Goal: Use online tool/utility: Utilize a website feature to perform a specific function

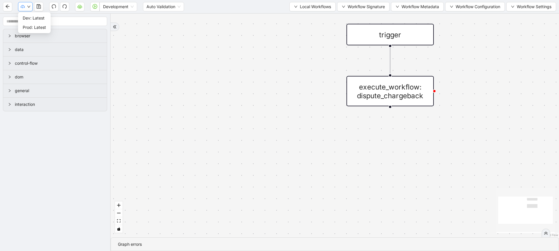
click at [28, 11] on button "button" at bounding box center [25, 6] width 15 height 9
click at [295, 12] on div "Development Auto Validation Local Workflows Workflow Signature Workflow Metadat…" at bounding box center [279, 6] width 559 height 13
click at [303, 9] on span "Local Workflows" at bounding box center [315, 6] width 31 height 6
click at [305, 15] on span "Select" at bounding box center [310, 18] width 38 height 6
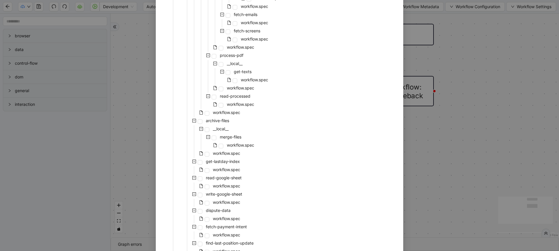
scroll to position [500, 0]
click at [228, 181] on span "workflow.spec" at bounding box center [227, 184] width 30 height 7
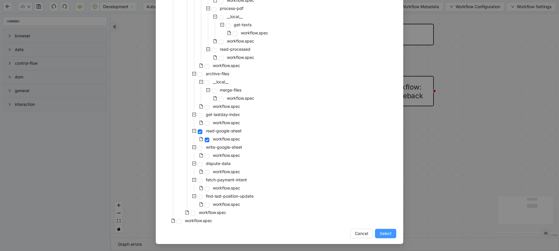
click at [383, 231] on span "Select" at bounding box center [386, 233] width 12 height 6
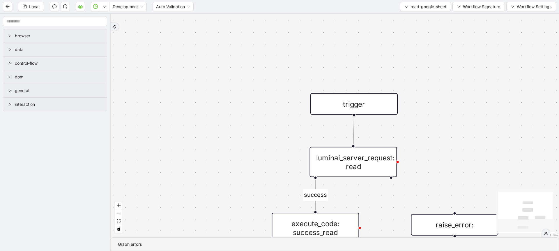
drag, startPoint x: 387, startPoint y: 212, endPoint x: 399, endPoint y: 98, distance: 115.1
click at [399, 98] on div "success trigger luminai_server_request: read execute_code: success_read raise_e…" at bounding box center [335, 125] width 449 height 223
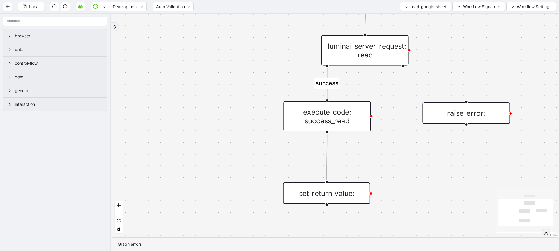
click at [358, 124] on div "execute_code: success_read" at bounding box center [327, 116] width 87 height 30
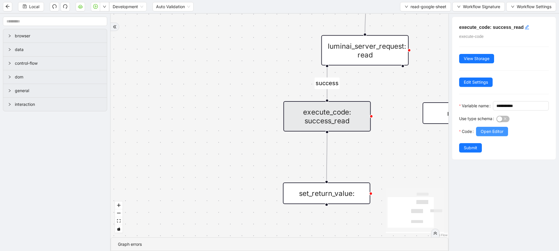
click at [486, 135] on span "Open Editor" at bounding box center [492, 131] width 23 height 6
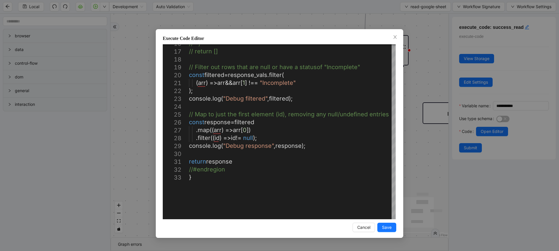
click at [129, 168] on div "**********" at bounding box center [279, 125] width 559 height 251
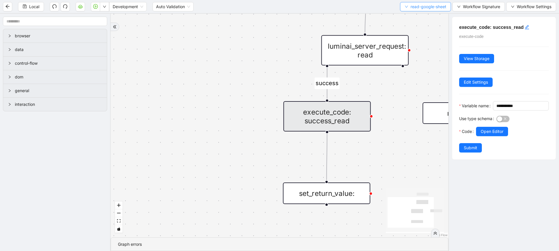
click at [428, 11] on button "read-google-sheet" at bounding box center [425, 6] width 51 height 9
click at [419, 16] on span "Select" at bounding box center [425, 18] width 42 height 6
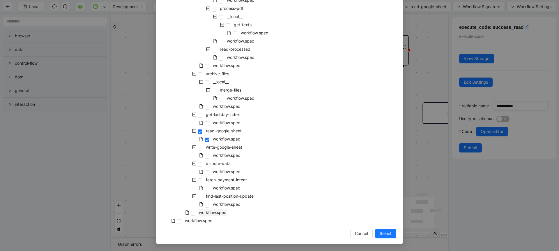
click at [214, 211] on span "workflow.spec" at bounding box center [212, 212] width 27 height 5
click at [382, 238] on button "Select" at bounding box center [385, 233] width 21 height 9
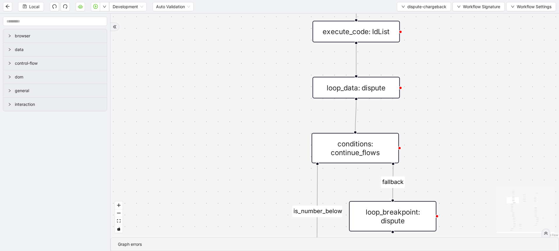
drag, startPoint x: 475, startPoint y: 81, endPoint x: 460, endPoint y: 197, distance: 116.6
click at [460, 197] on div "loopFrom fallback already_listed is_number_below fallback fallback is_cancellat…" at bounding box center [335, 125] width 449 height 223
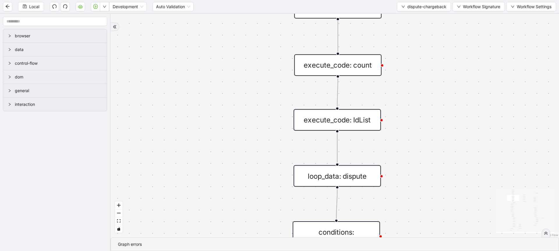
drag, startPoint x: 451, startPoint y: 95, endPoint x: 432, endPoint y: 173, distance: 80.7
click at [432, 173] on div "loopFrom fallback already_listed is_number_below fallback fallback is_cancellat…" at bounding box center [335, 125] width 449 height 223
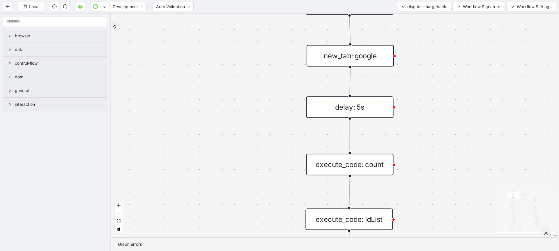
drag, startPoint x: 414, startPoint y: 85, endPoint x: 430, endPoint y: 169, distance: 85.9
click at [430, 169] on div "loopFrom fallback already_listed is_number_below fallback fallback is_cancellat…" at bounding box center [335, 125] width 449 height 223
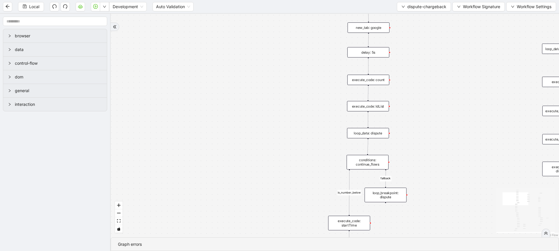
drag, startPoint x: 443, startPoint y: 154, endPoint x: 423, endPoint y: 56, distance: 99.9
click at [423, 56] on div "loopFrom fallback already_listed is_number_below fallback fallback is_cancellat…" at bounding box center [335, 125] width 449 height 223
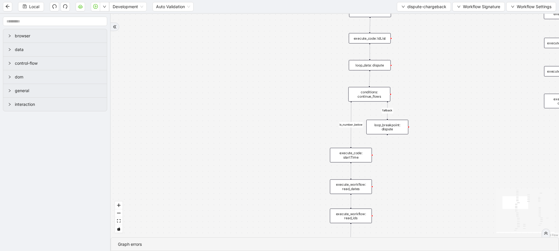
drag, startPoint x: 422, startPoint y: 99, endPoint x: 421, endPoint y: 39, distance: 60.3
click at [421, 39] on div "loopFrom fallback already_listed is_number_below fallback fallback is_cancellat…" at bounding box center [335, 125] width 449 height 223
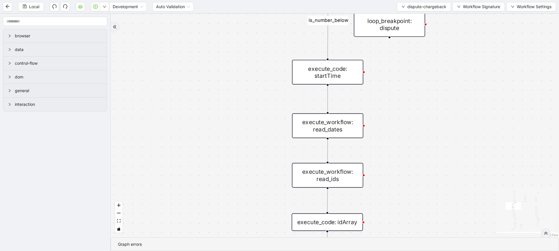
drag, startPoint x: 395, startPoint y: 171, endPoint x: 402, endPoint y: 91, distance: 80.5
click at [402, 91] on div "loopFrom fallback already_listed is_number_below fallback fallback is_cancellat…" at bounding box center [335, 125] width 449 height 223
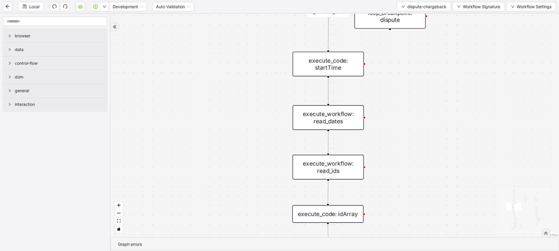
click at [357, 165] on div "execute_workflow: read_ids" at bounding box center [328, 167] width 71 height 25
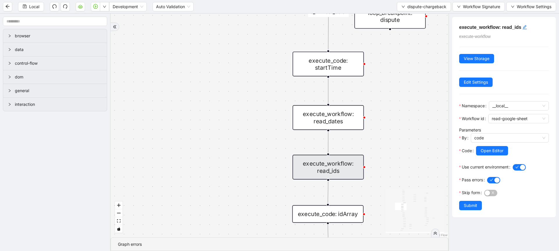
drag, startPoint x: 400, startPoint y: 182, endPoint x: 399, endPoint y: 115, distance: 67.0
click at [399, 115] on div "loopFrom fallback already_listed is_number_below fallback fallback is_cancellat…" at bounding box center [280, 125] width 338 height 223
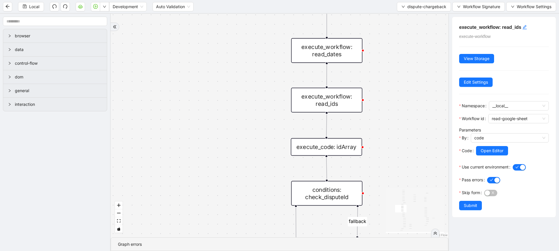
click at [351, 148] on div "execute_code: idArray" at bounding box center [326, 146] width 71 height 17
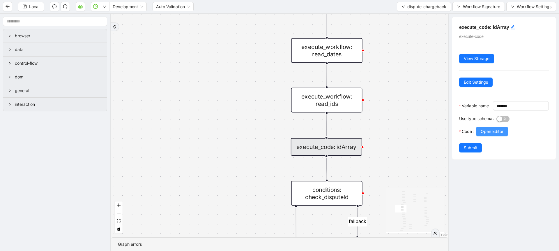
click at [488, 135] on span "Open Editor" at bounding box center [492, 131] width 23 height 6
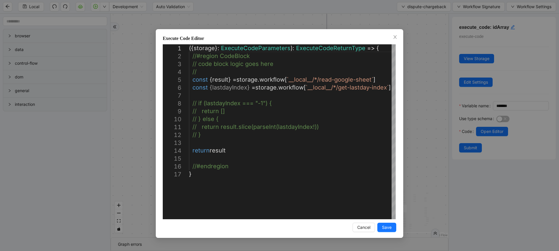
click at [413, 144] on div "**********" at bounding box center [279, 125] width 559 height 251
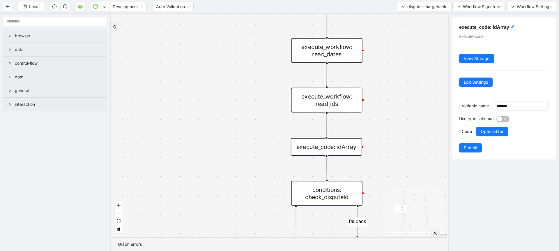
click at [355, 190] on div "conditions: check_disputeId" at bounding box center [326, 193] width 71 height 25
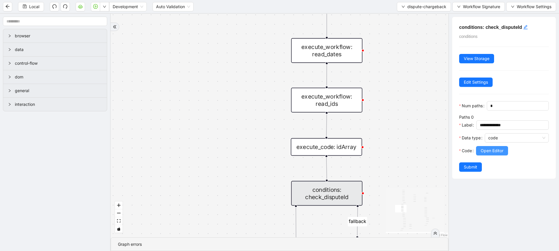
click at [480, 155] on button "Open Editor" at bounding box center [492, 150] width 32 height 9
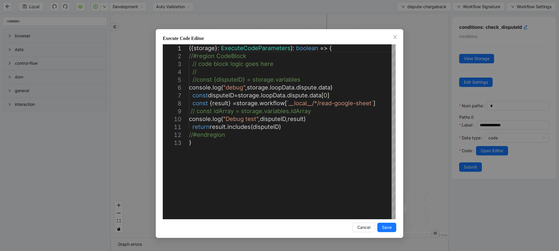
click at [428, 131] on div "Execute Code Editor 1 2 3 4 5 6 7 8 9 10 11 12 13 ({ storage }: ExecuteCodePara…" at bounding box center [279, 125] width 559 height 251
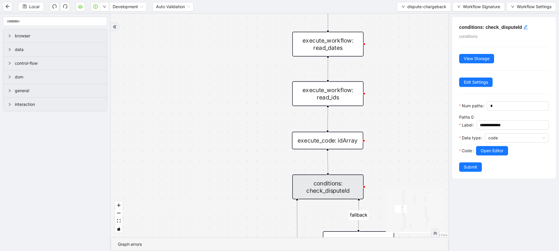
drag, startPoint x: 406, startPoint y: 188, endPoint x: 411, endPoint y: 165, distance: 23.0
click at [411, 165] on div "loopFrom fallback already_listed is_number_below fallback fallback is_cancellat…" at bounding box center [280, 125] width 338 height 223
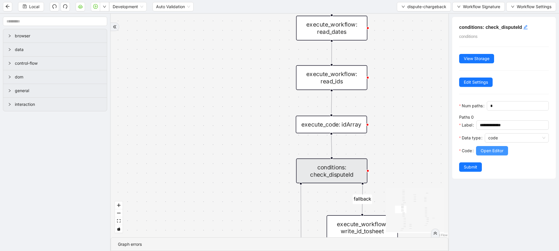
drag, startPoint x: 484, startPoint y: 168, endPoint x: 487, endPoint y: 161, distance: 8.1
click at [487, 161] on div "Open Editor" at bounding box center [512, 154] width 73 height 16
click at [487, 154] on span "Open Editor" at bounding box center [492, 150] width 23 height 6
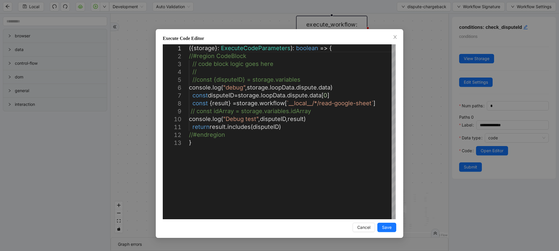
click at [300, 12] on div "Execute Code Editor 1 2 3 4 5 6 7 8 9 10 11 12 13 ({ storage }: ExecuteCodePara…" at bounding box center [279, 125] width 559 height 251
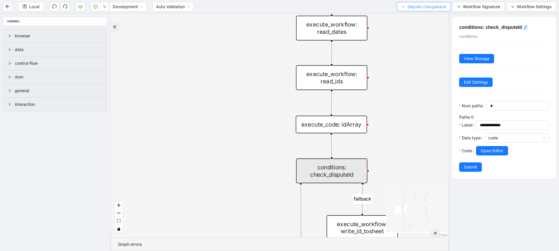
click at [404, 5] on icon "down" at bounding box center [403, 6] width 3 height 3
click at [409, 19] on span "Select" at bounding box center [423, 18] width 45 height 6
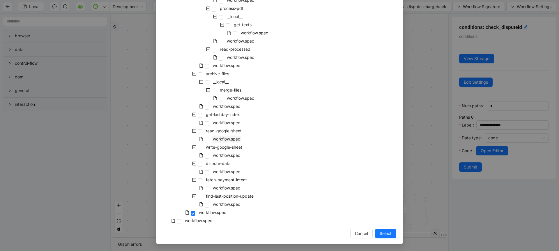
click at [233, 140] on span "workflow.spec" at bounding box center [226, 138] width 27 height 5
click at [383, 235] on span "Select" at bounding box center [386, 233] width 12 height 6
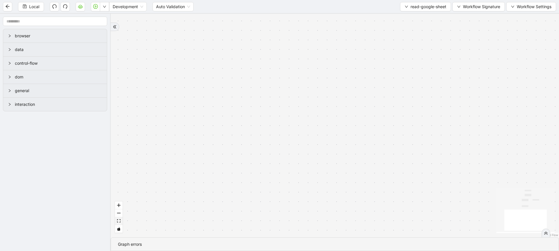
click at [118, 222] on icon "fit view" at bounding box center [118, 220] width 3 height 3
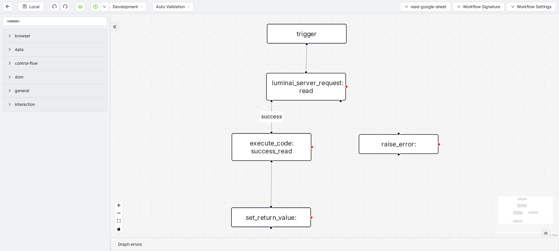
click at [269, 151] on div "execute_code: success_read" at bounding box center [272, 147] width 80 height 28
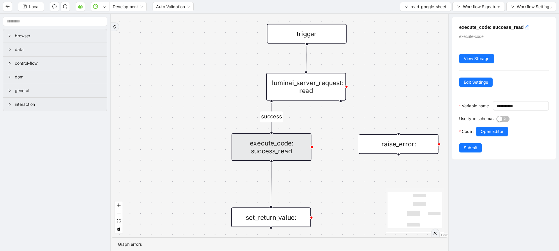
click at [486, 143] on div at bounding box center [512, 139] width 73 height 7
click at [495, 135] on span "Open Editor" at bounding box center [492, 131] width 23 height 6
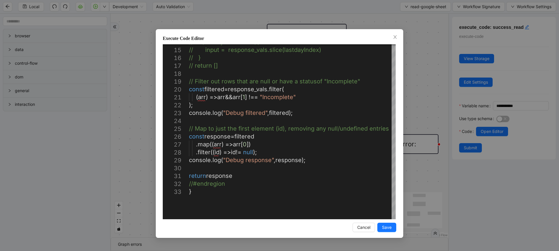
click at [401, 8] on div "Execute Code Editor 14 15 16 17 18 19 20 21 22 23 24 25 26 27 28 29 30 31 32 33…" at bounding box center [279, 125] width 559 height 251
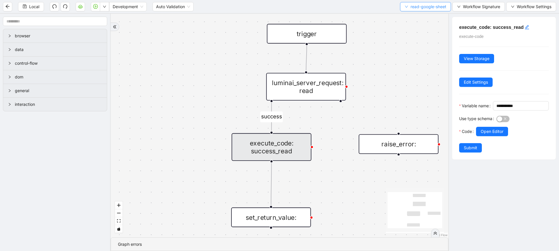
click at [408, 6] on button "read-google-sheet" at bounding box center [425, 6] width 51 height 9
click at [409, 18] on span "Select" at bounding box center [425, 18] width 42 height 6
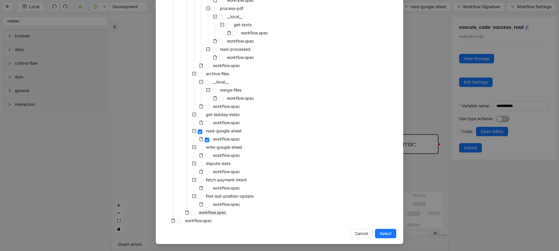
click at [219, 212] on span "workflow.spec" at bounding box center [212, 212] width 27 height 5
click at [380, 237] on button "Select" at bounding box center [385, 233] width 21 height 9
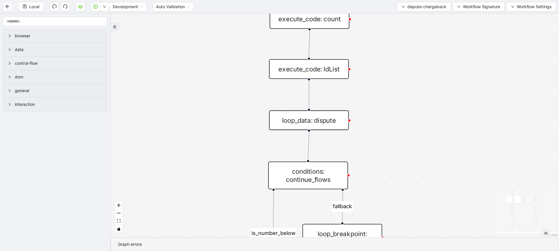
drag, startPoint x: 374, startPoint y: 47, endPoint x: 376, endPoint y: 16, distance: 31.5
click at [376, 16] on div "loopFrom fallback already_listed is_number_below fallback fallback is_cancellat…" at bounding box center [335, 125] width 449 height 223
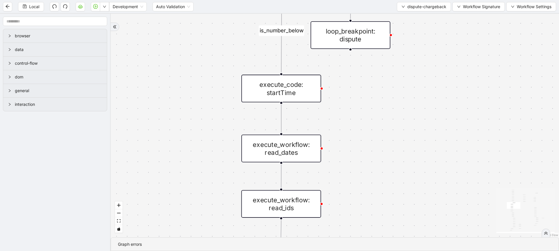
drag, startPoint x: 404, startPoint y: 159, endPoint x: 412, endPoint y: 42, distance: 118.0
click at [412, 42] on div "loopFrom fallback already_listed is_number_below fallback fallback is_cancellat…" at bounding box center [335, 125] width 449 height 223
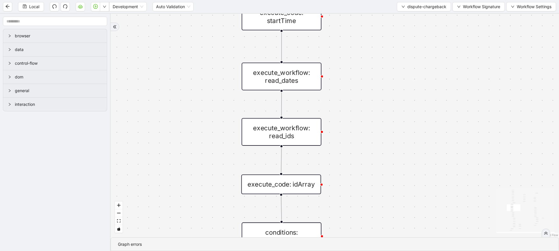
drag, startPoint x: 378, startPoint y: 164, endPoint x: 380, endPoint y: 63, distance: 100.8
click at [380, 63] on div "loopFrom fallback already_listed is_number_below fallback fallback is_cancellat…" at bounding box center [335, 125] width 449 height 223
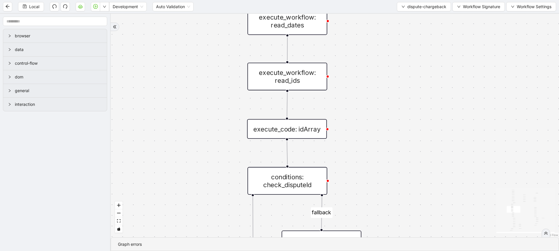
drag, startPoint x: 356, startPoint y: 170, endPoint x: 358, endPoint y: 139, distance: 30.6
click at [358, 139] on div "loopFrom fallback already_listed is_number_below fallback fallback is_cancellat…" at bounding box center [335, 125] width 449 height 223
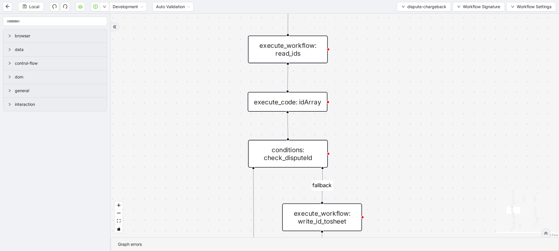
click at [319, 146] on div "conditions: check_disputeId" at bounding box center [288, 154] width 80 height 28
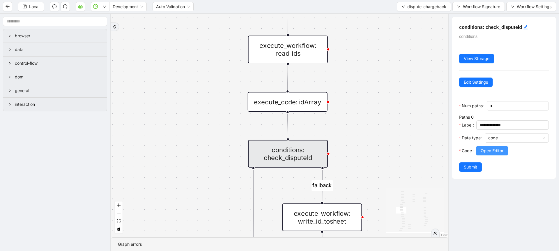
click at [492, 154] on span "Open Editor" at bounding box center [492, 150] width 23 height 6
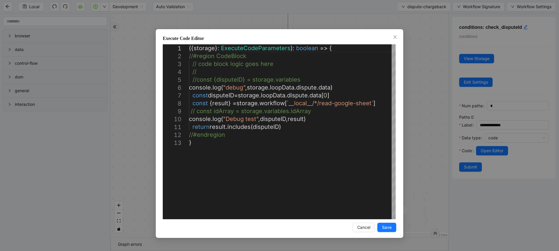
click at [409, 161] on div "Execute Code Editor 1 2 3 4 5 6 7 8 9 10 11 12 13 ({ storage }: ExecuteCodePara…" at bounding box center [279, 125] width 559 height 251
